Goal: Task Accomplishment & Management: Manage account settings

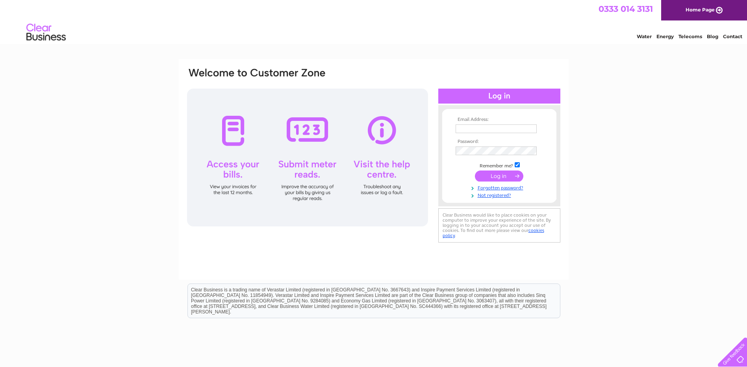
type input "sales@completebathrooms.info"
click at [502, 174] on input "submit" at bounding box center [499, 176] width 48 height 11
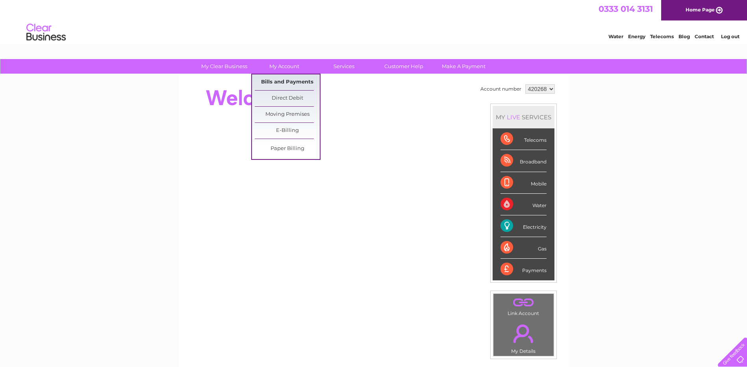
click at [277, 86] on link "Bills and Payments" at bounding box center [287, 82] width 65 height 16
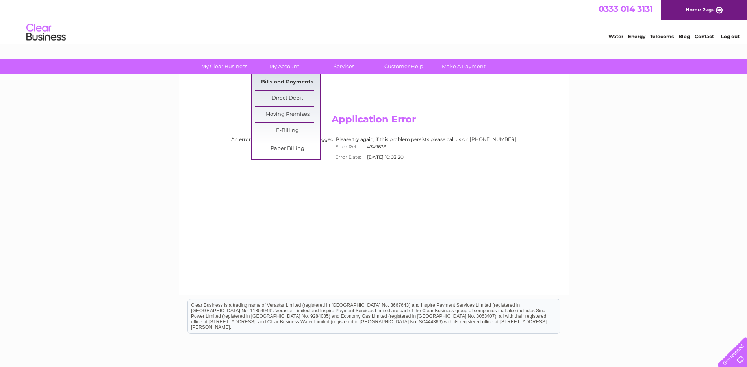
click at [280, 80] on link "Bills and Payments" at bounding box center [287, 82] width 65 height 16
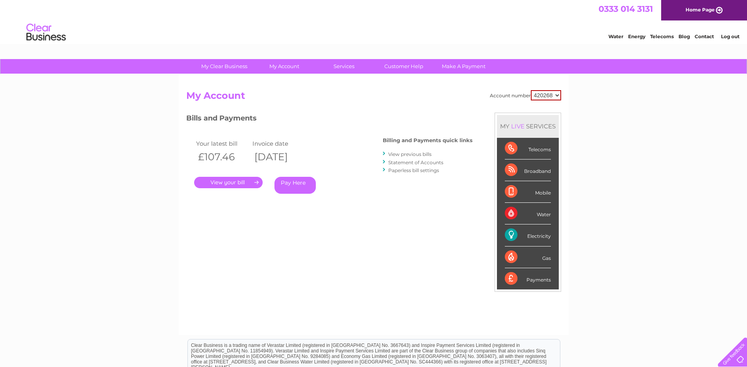
click at [231, 181] on link "." at bounding box center [228, 182] width 69 height 11
